Goal: Task Accomplishment & Management: Use online tool/utility

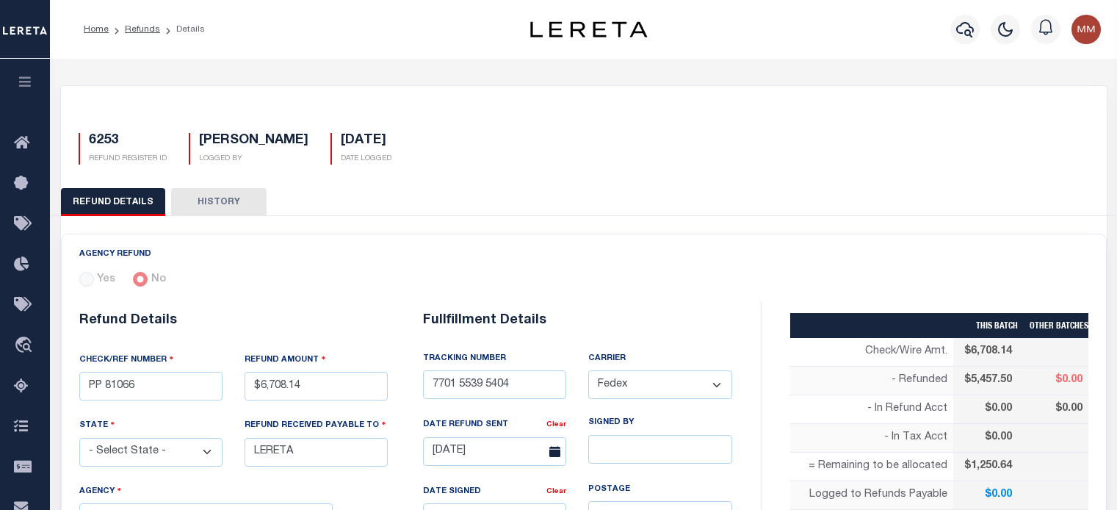
select select
select select "CUS"
select select "OVP"
select select "FDX"
select select "100"
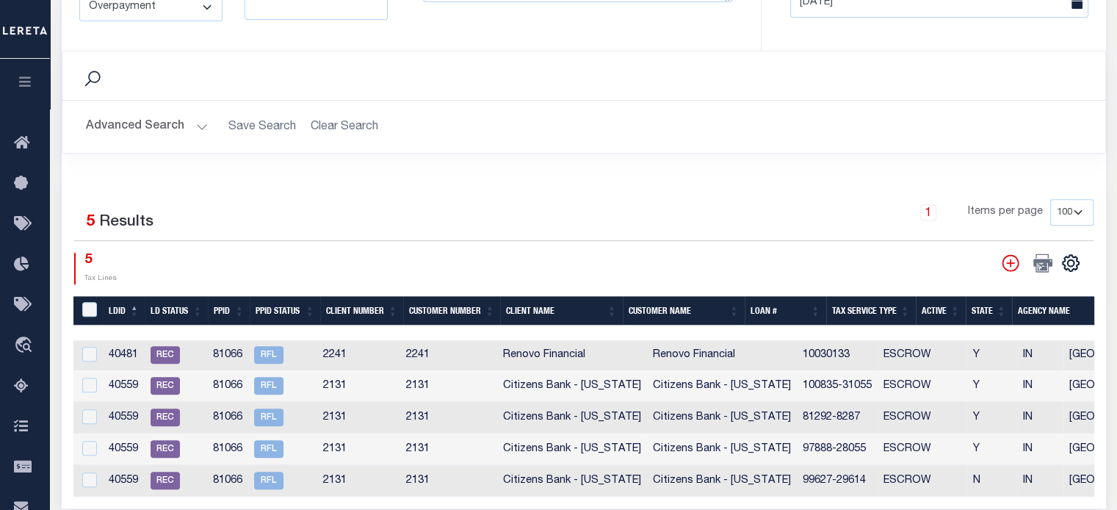
scroll to position [0, 886]
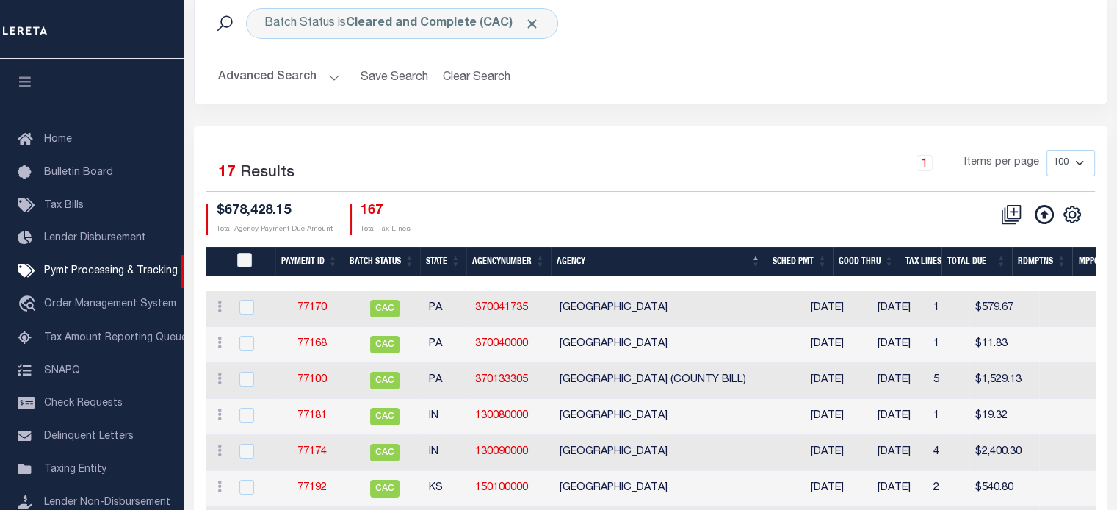
scroll to position [67, 0]
